Goal: Transaction & Acquisition: Purchase product/service

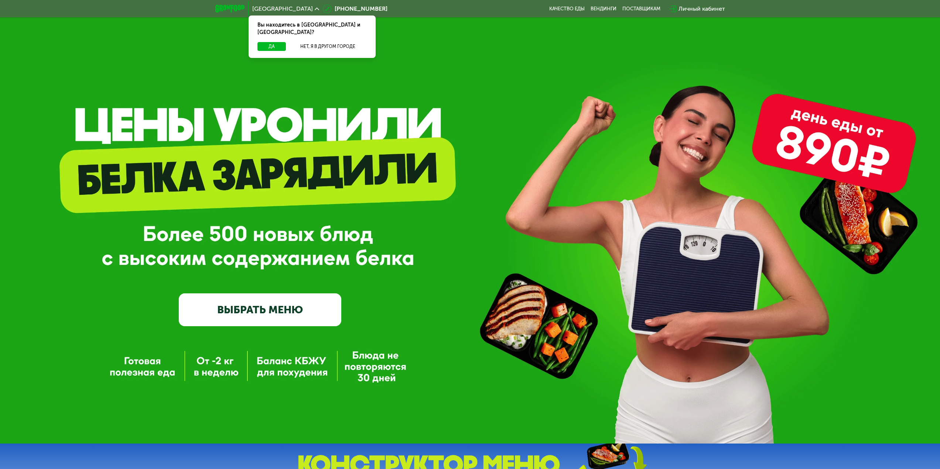
click at [250, 310] on link "ВЫБРАТЬ МЕНЮ" at bounding box center [260, 310] width 163 height 33
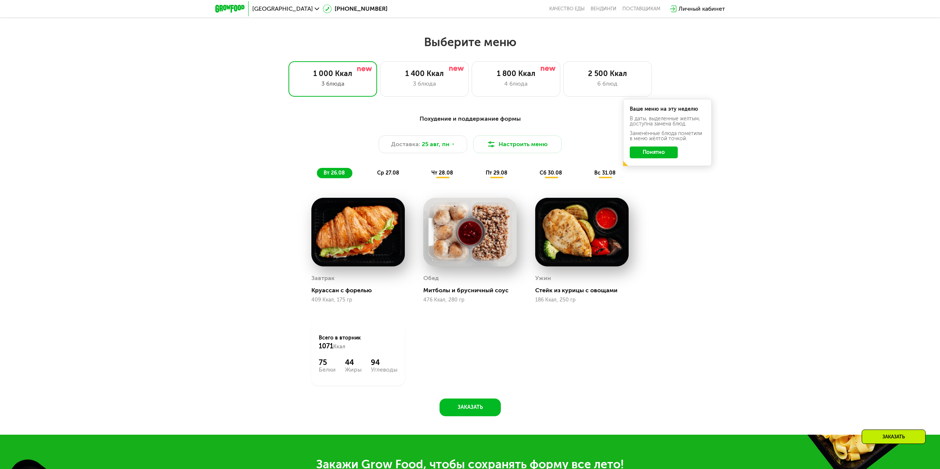
scroll to position [510, 0]
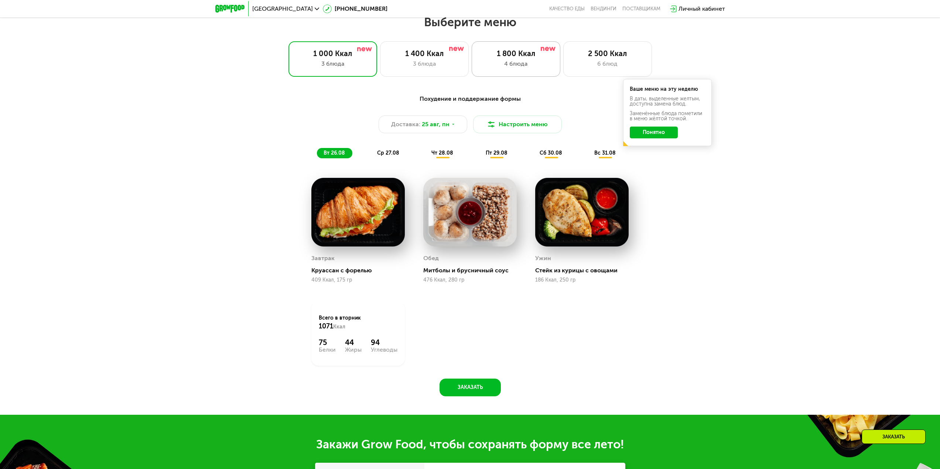
click at [513, 55] on div "1 800 Ккал" at bounding box center [515, 53] width 73 height 9
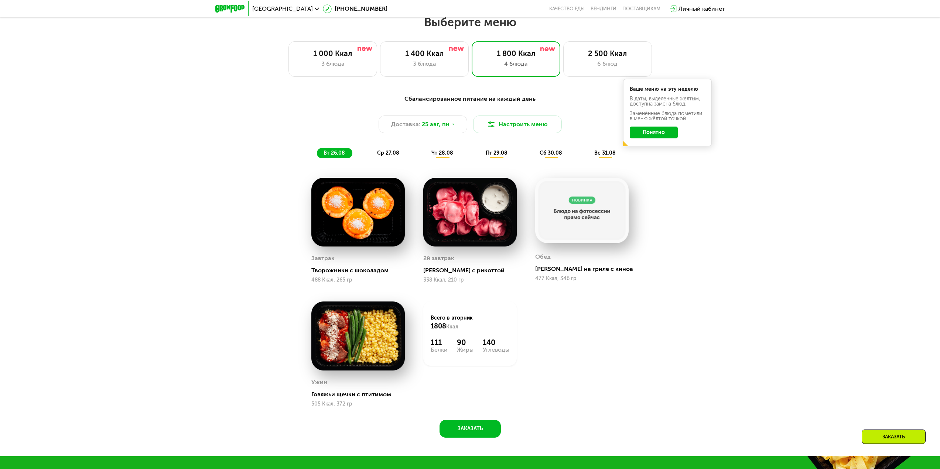
click at [392, 154] on span "ср 27.08" at bounding box center [388, 153] width 22 height 6
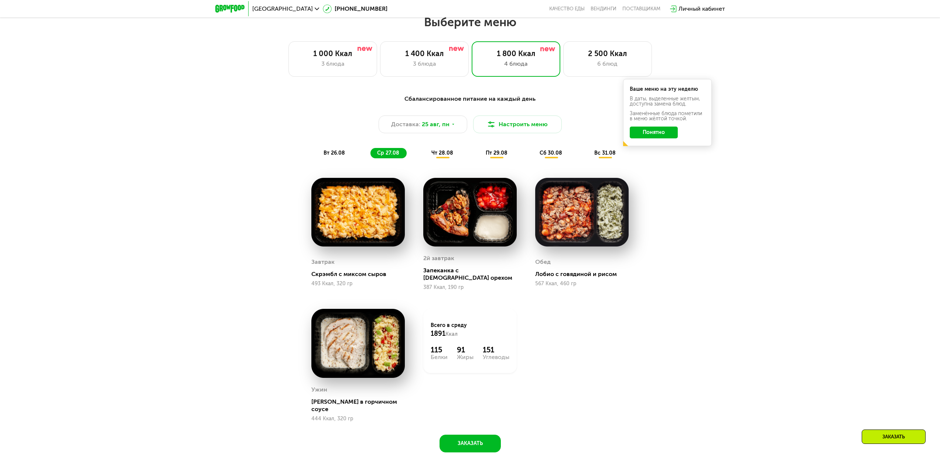
click at [447, 150] on div "Сбалансированное питание на каждый день Доставка: [DATE] Настроить меню вт 26.0…" at bounding box center [470, 127] width 437 height 64
click at [479, 153] on div "чт 28.08" at bounding box center [497, 153] width 36 height 10
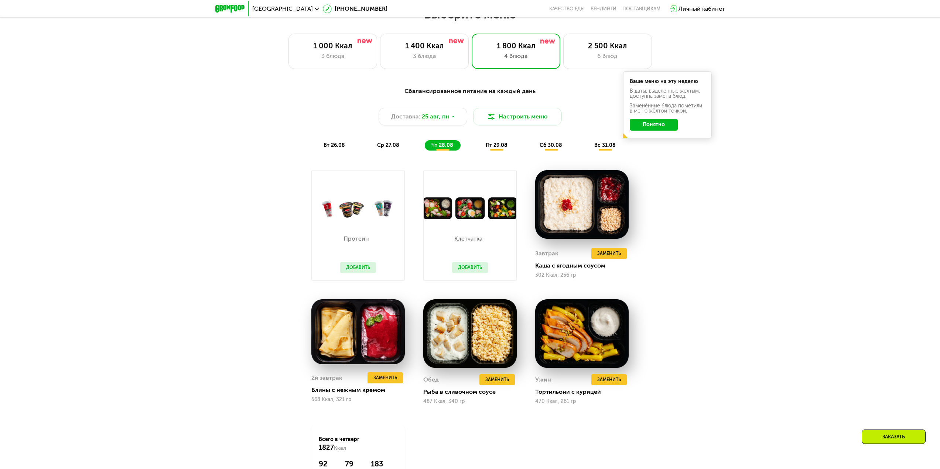
scroll to position [437, 0]
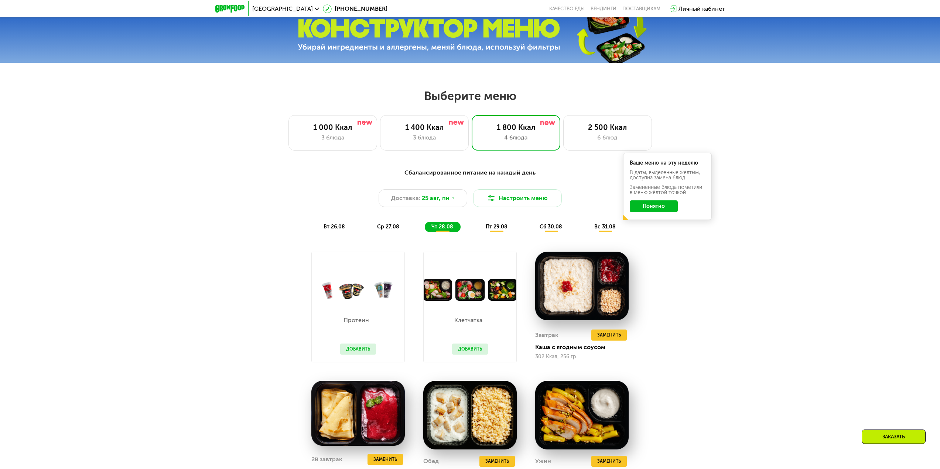
click at [502, 223] on div "Сбалансированное питание на каждый день Доставка: [DATE] Настроить меню вт 26.0…" at bounding box center [470, 200] width 437 height 64
click at [502, 229] on span "пт 29.08" at bounding box center [497, 227] width 22 height 6
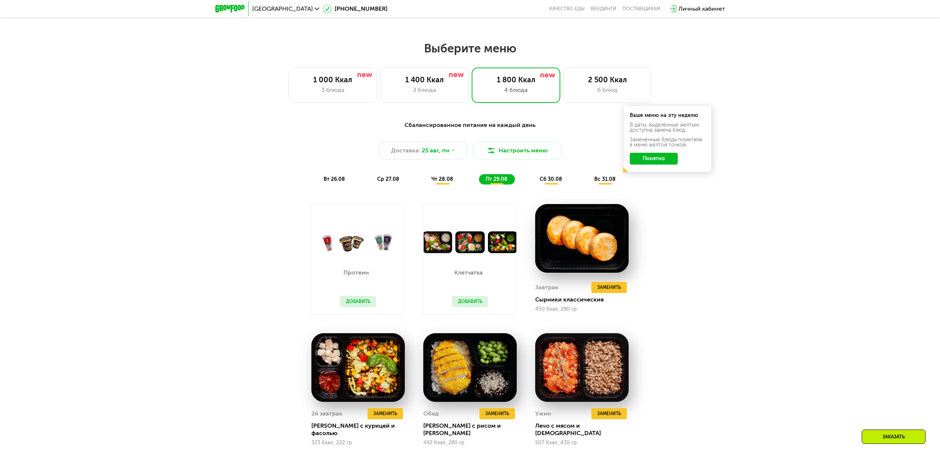
scroll to position [474, 0]
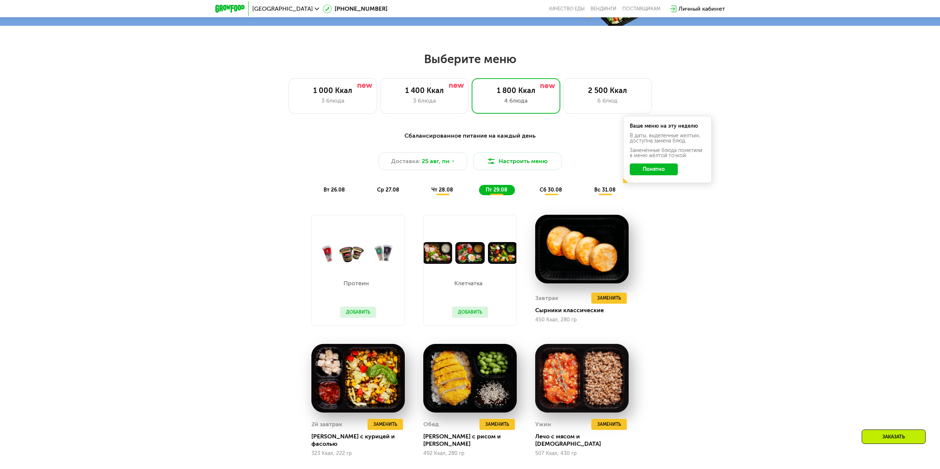
click at [541, 200] on div "Сбалансированное питание на каждый день Доставка: [DATE] Настроить меню вт 26.0…" at bounding box center [470, 163] width 446 height 73
click at [550, 193] on span "сб 30.08" at bounding box center [551, 190] width 23 height 6
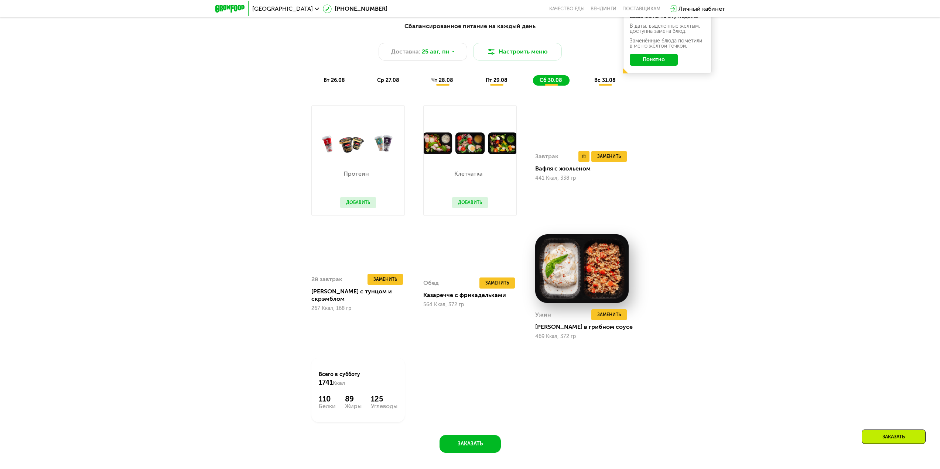
scroll to position [584, 0]
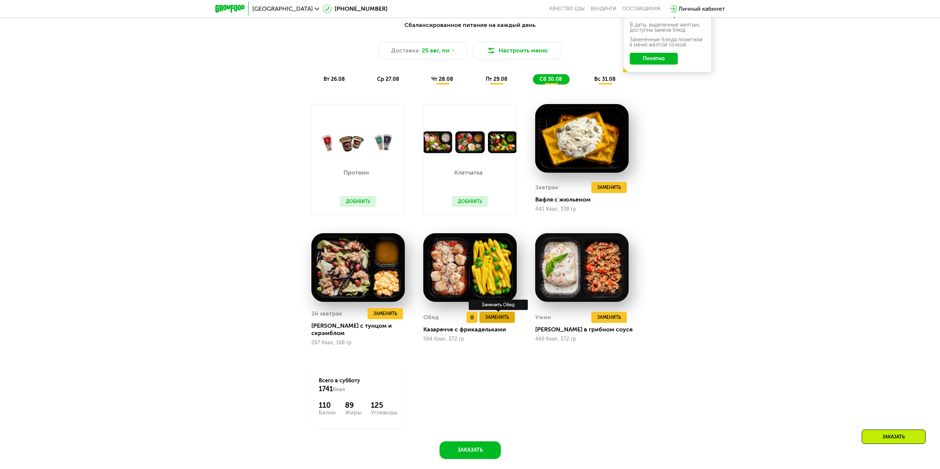
click at [495, 318] on span "Заменить" at bounding box center [497, 317] width 24 height 7
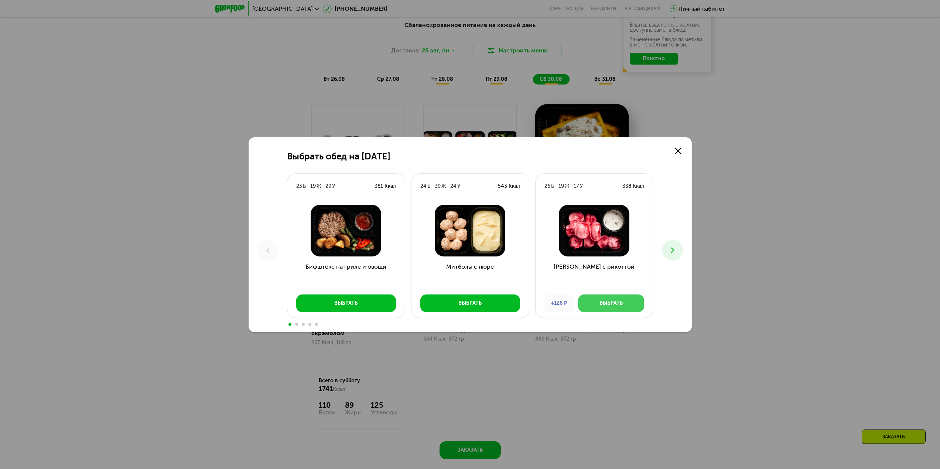
drag, startPoint x: 624, startPoint y: 307, endPoint x: 664, endPoint y: 261, distance: 60.7
click at [664, 261] on div "Выбрать обед на [DATE] Б 19 Ж 29 У 381 Ккал Бифштекс на гриле и овощи Выбрать 2…" at bounding box center [470, 234] width 443 height 195
click at [676, 253] on icon at bounding box center [672, 250] width 9 height 9
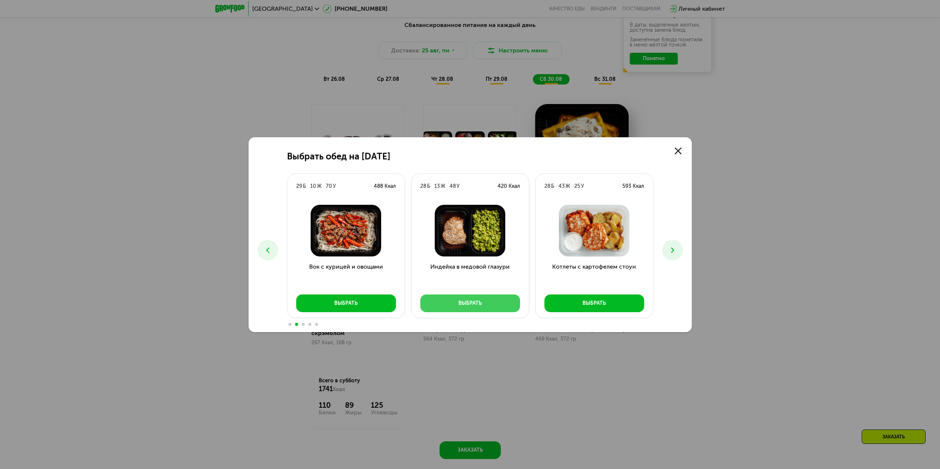
drag, startPoint x: 496, startPoint y: 307, endPoint x: 355, endPoint y: 289, distance: 141.5
click at [281, 289] on div "23 Б 19 Ж 29 У 381 Ккал Бифштекс на гриле и овощи Выбрать 24 Б 39 Ж 24 У 543 Кк…" at bounding box center [98, 248] width 366 height 148
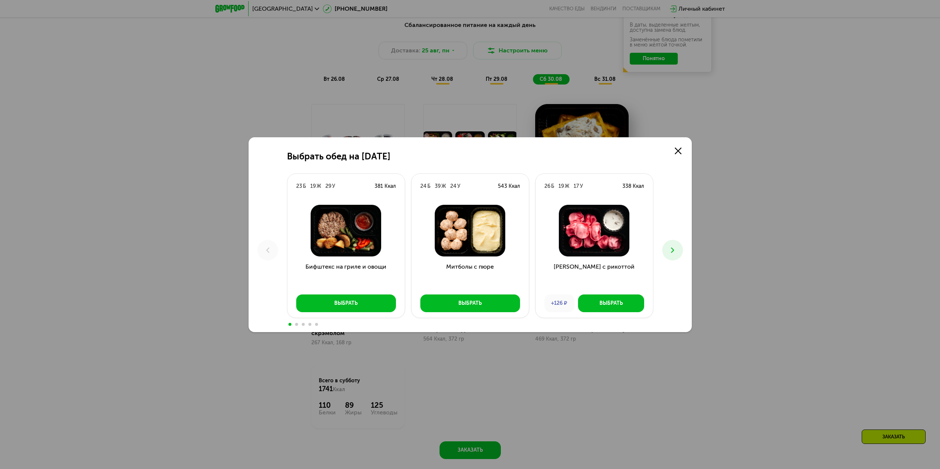
click at [666, 249] on button at bounding box center [672, 250] width 21 height 21
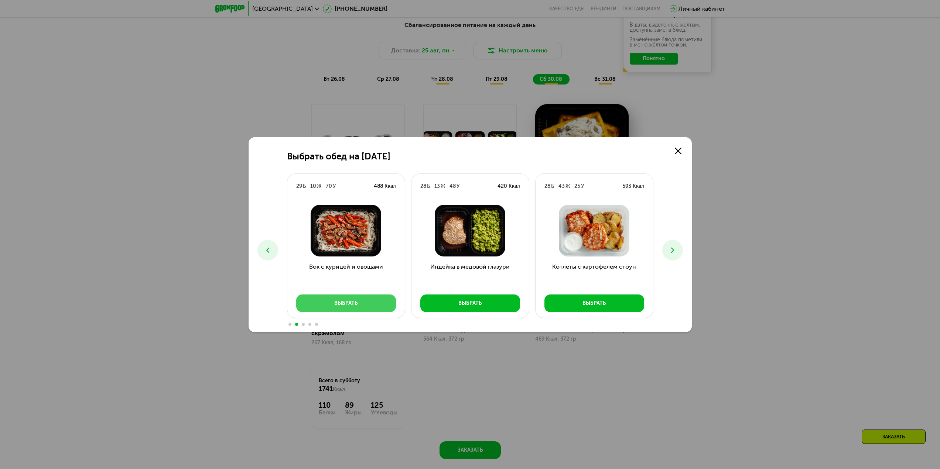
click at [340, 300] on div "Выбрать" at bounding box center [345, 303] width 23 height 7
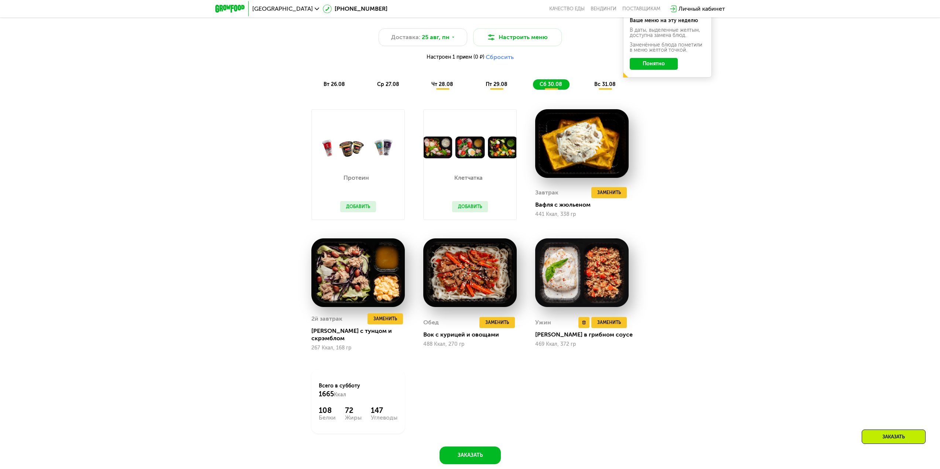
scroll to position [547, 0]
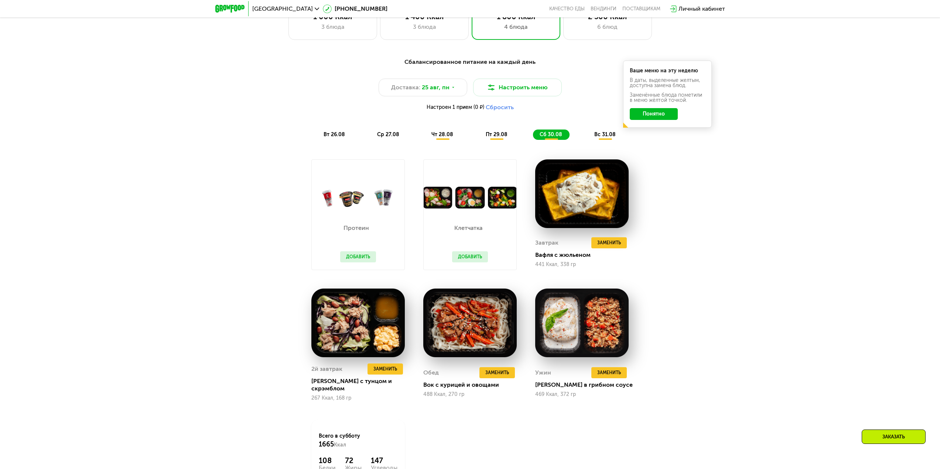
click at [605, 134] on span "вс 31.08" at bounding box center [604, 134] width 21 height 6
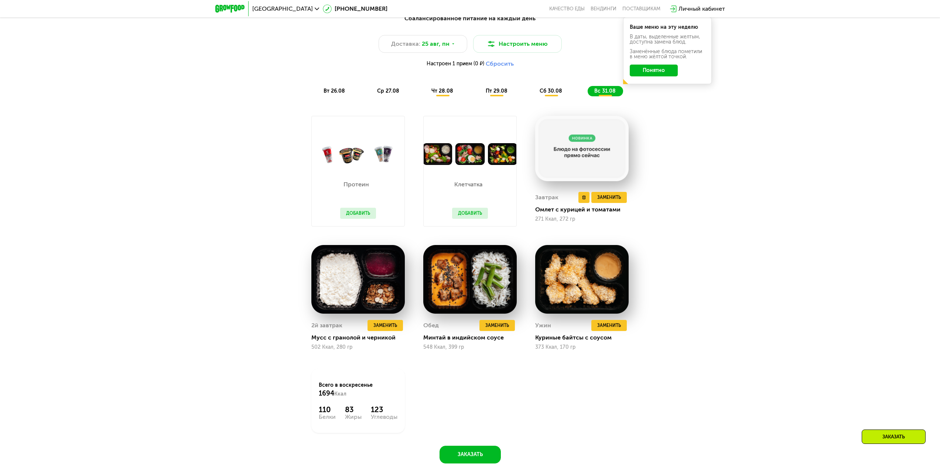
scroll to position [584, 0]
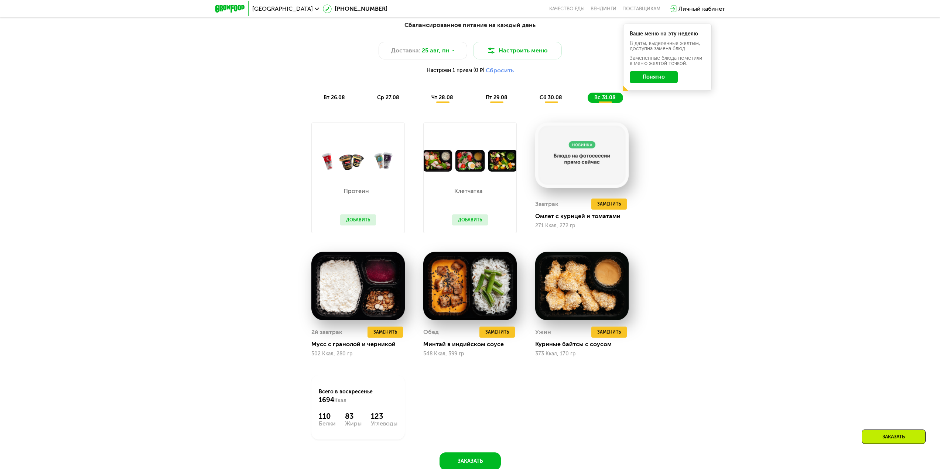
click at [663, 185] on div "Сбалансированное питание на каждый день Доставка: [DATE] Настроить меню Настрое…" at bounding box center [470, 243] width 455 height 455
click at [645, 81] on button "Понятно" at bounding box center [654, 77] width 48 height 12
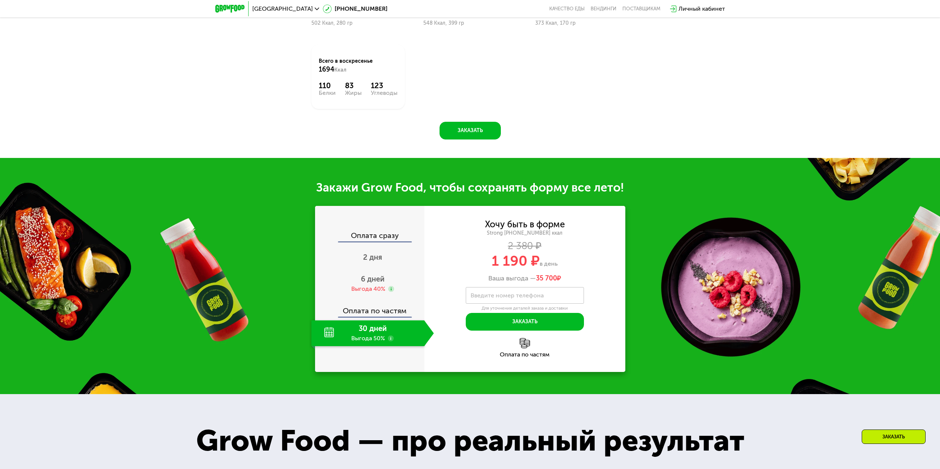
scroll to position [917, 0]
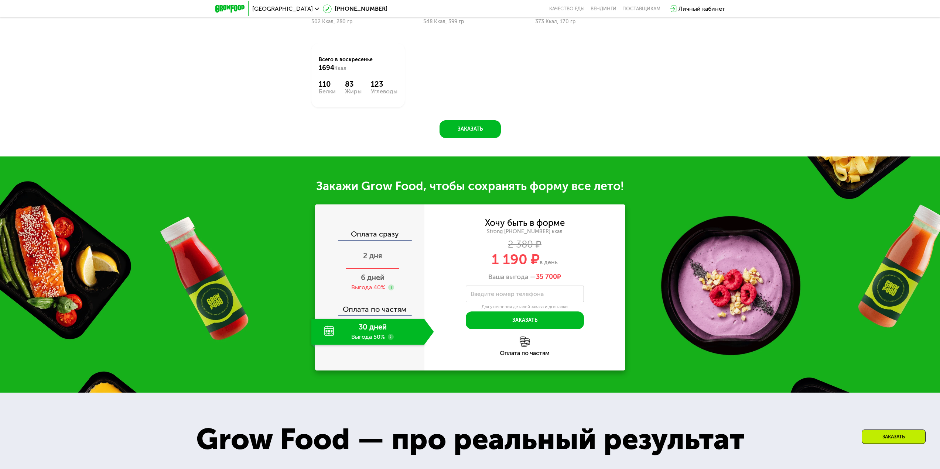
click at [369, 257] on span "2 дня" at bounding box center [372, 256] width 19 height 9
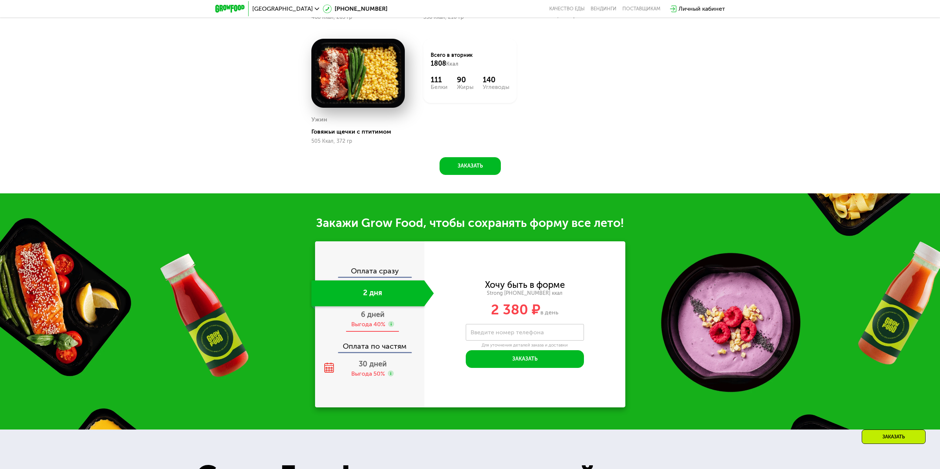
click at [375, 322] on div "6 дней Выгода 40%" at bounding box center [372, 320] width 123 height 26
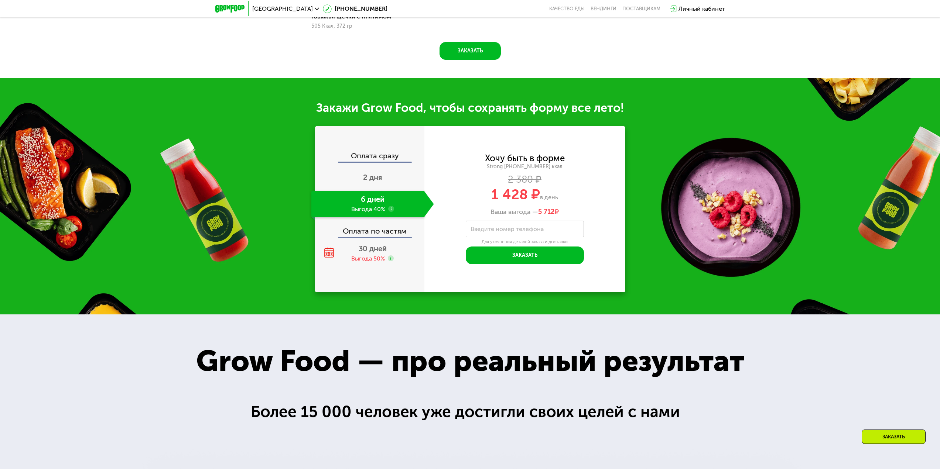
scroll to position [903, 0]
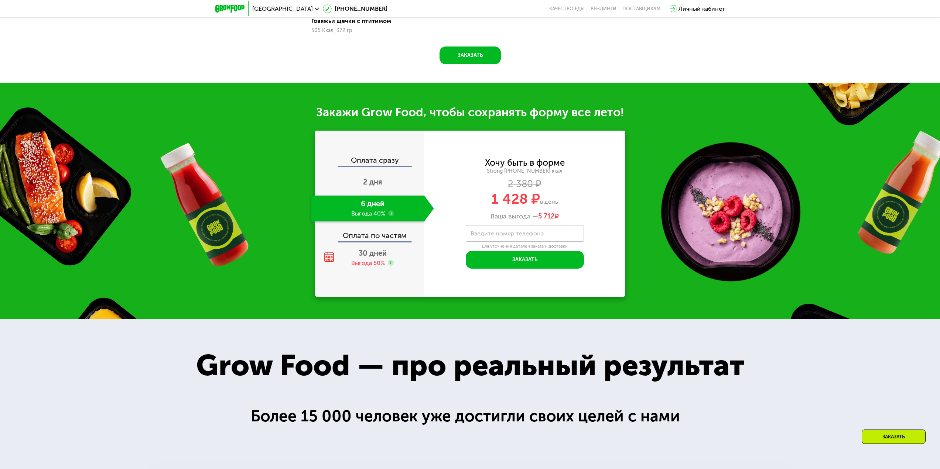
click at [526, 201] on span "1 428 ₽" at bounding box center [515, 199] width 49 height 17
click at [374, 253] on span "30 дней" at bounding box center [373, 253] width 28 height 9
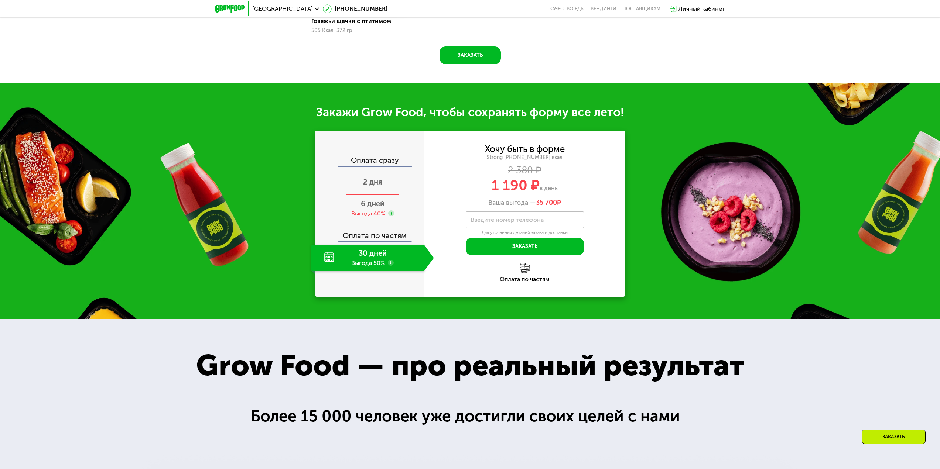
click at [369, 184] on span "2 дня" at bounding box center [372, 182] width 19 height 9
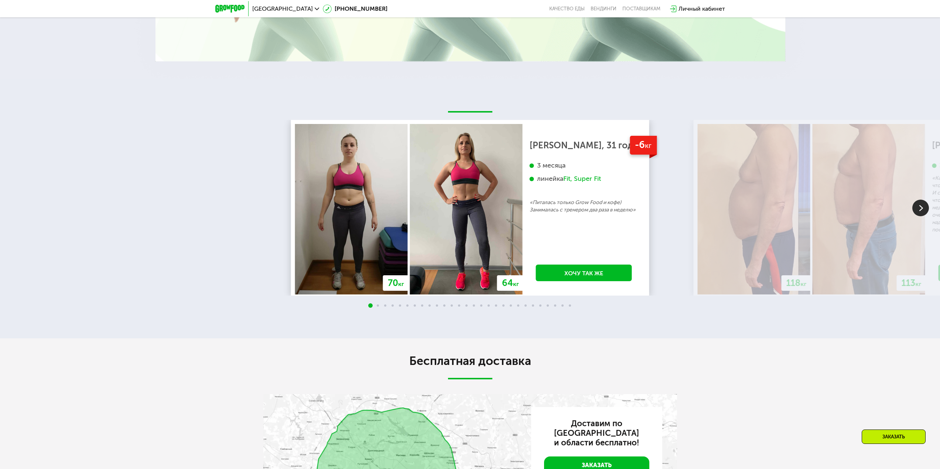
scroll to position [1544, 0]
